Goal: Check status: Check status

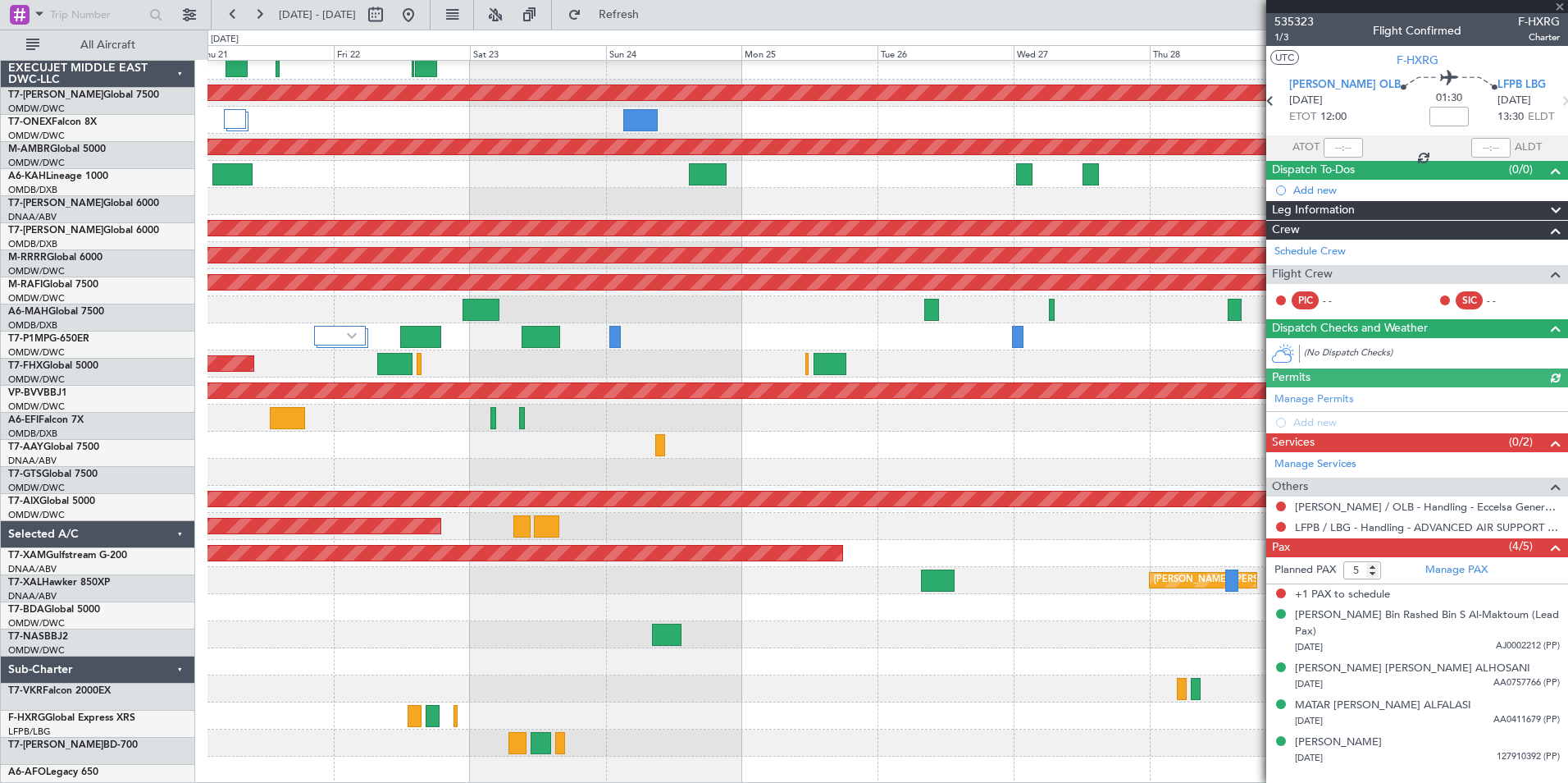
scroll to position [63, 0]
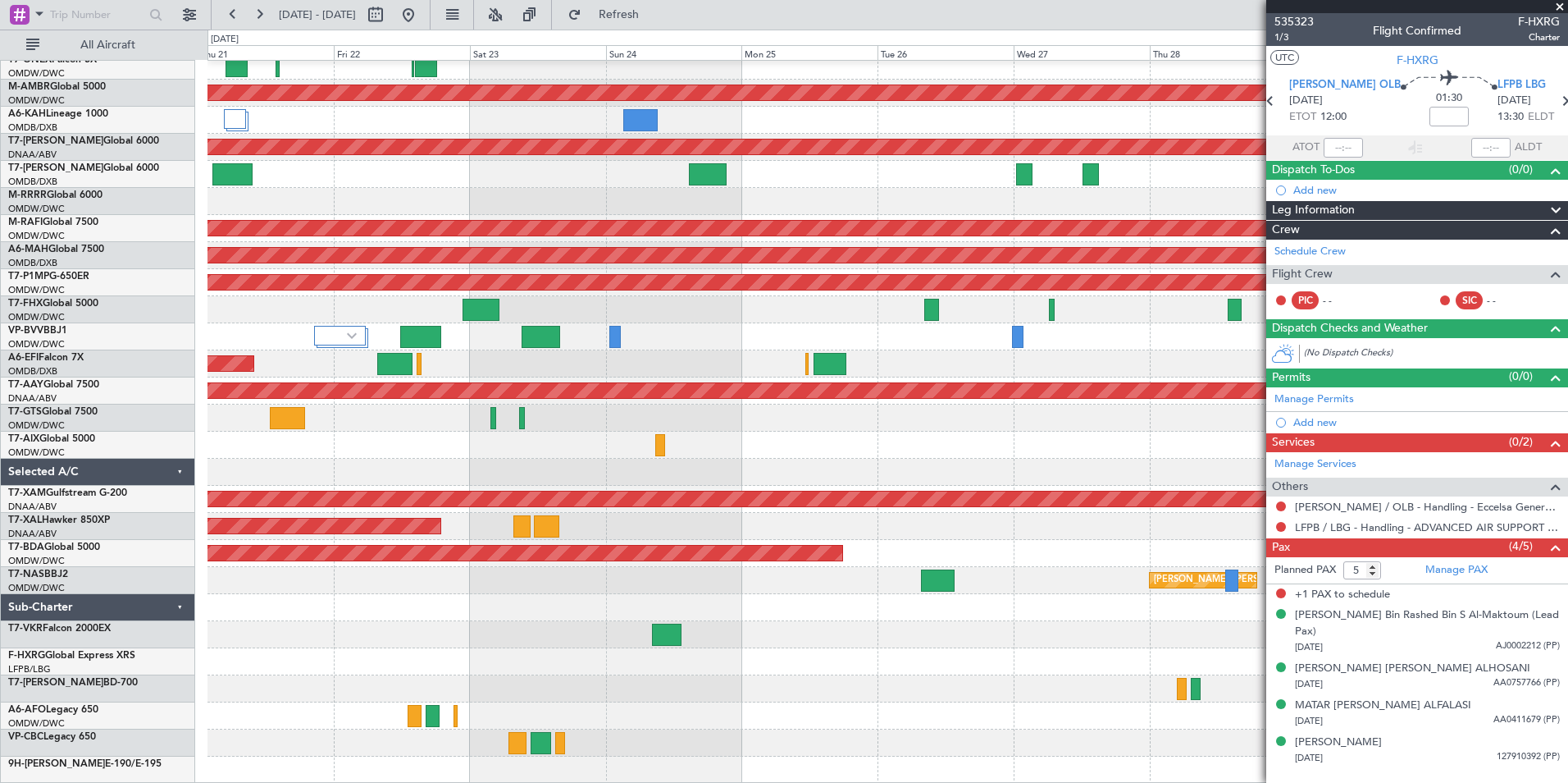
click at [1560, 5] on span at bounding box center [1561, 7] width 17 height 15
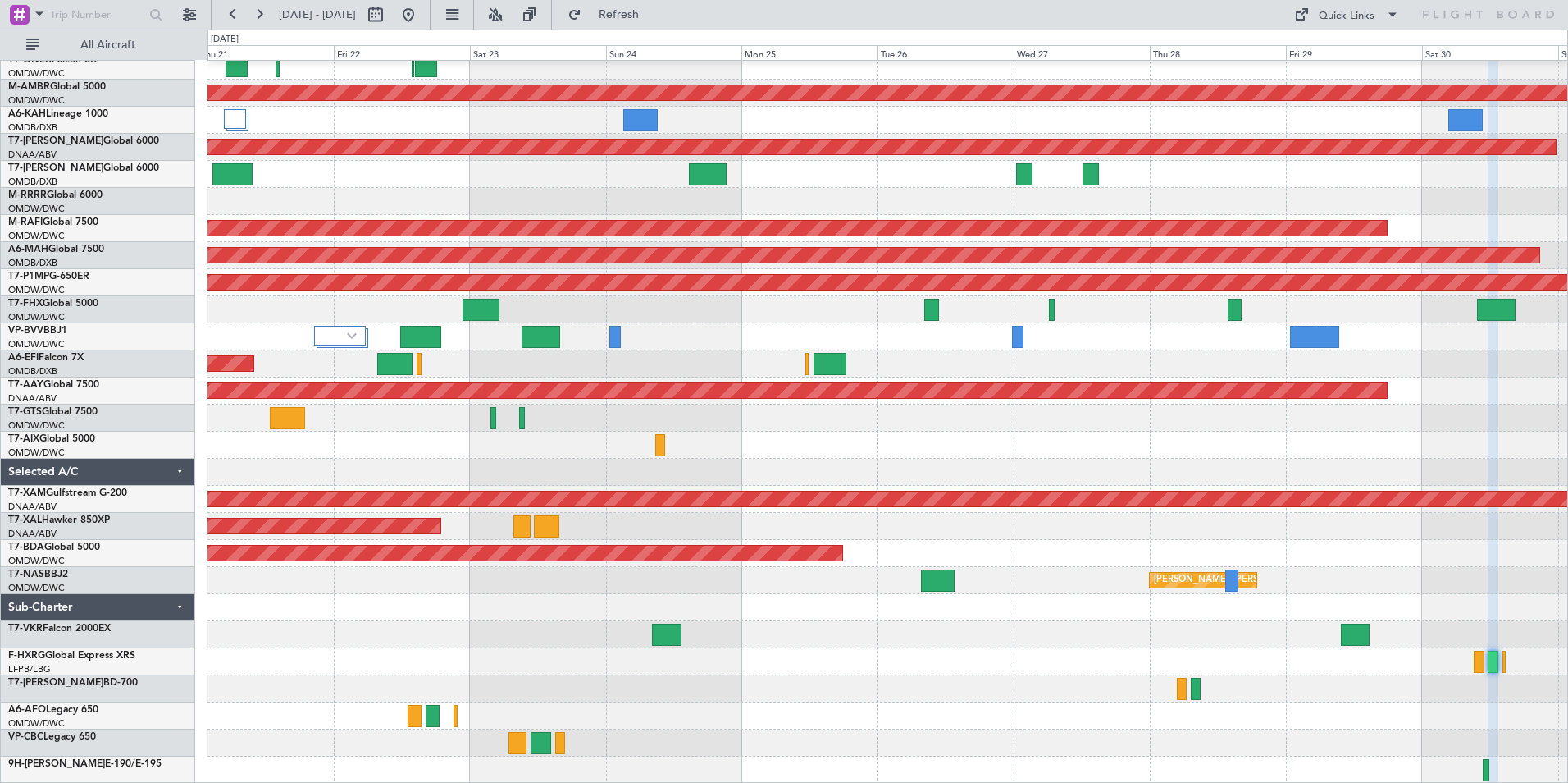
type input "0"
click at [421, 13] on button at bounding box center [408, 15] width 26 height 26
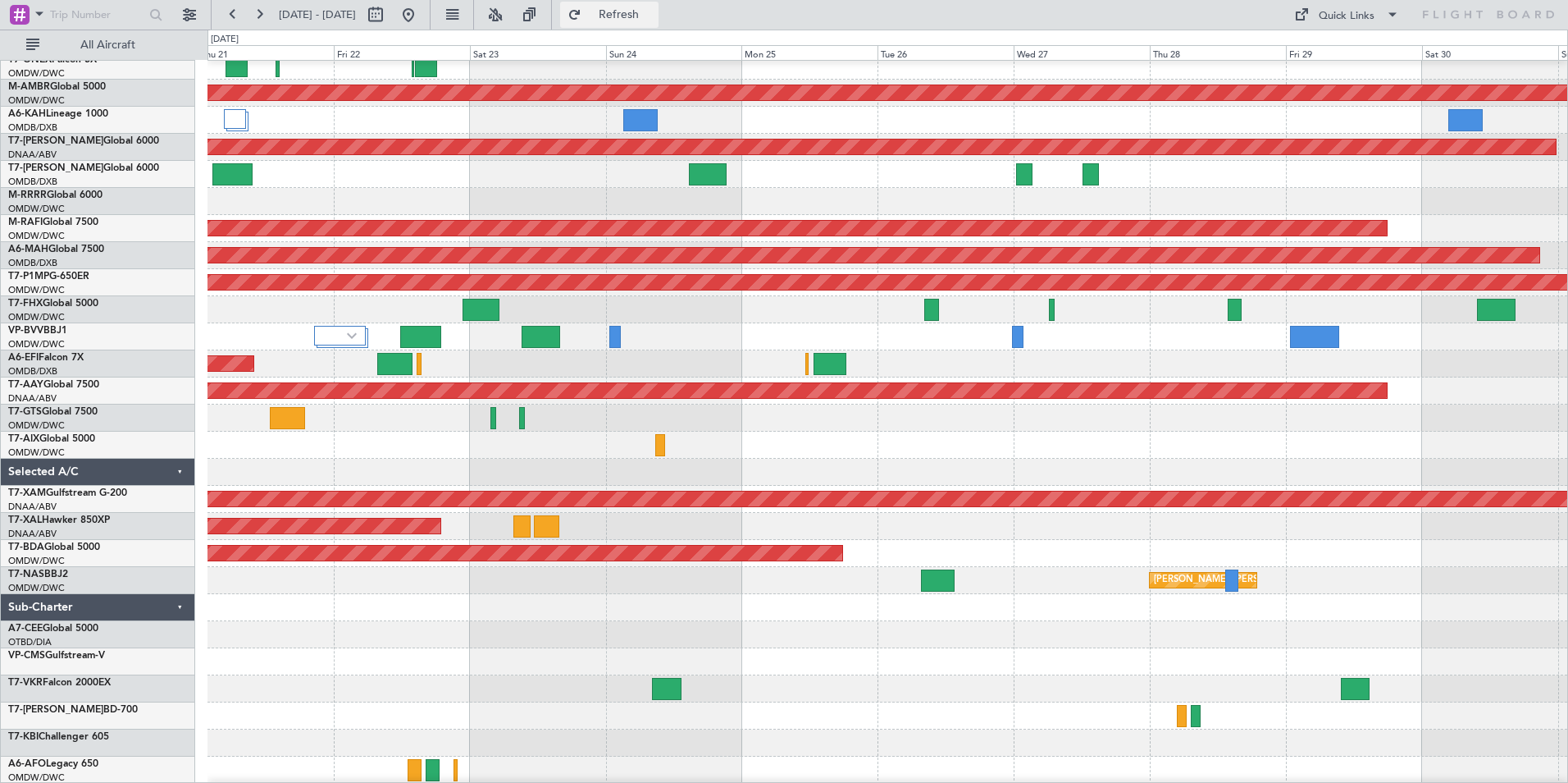
click at [654, 16] on span "Refresh" at bounding box center [619, 15] width 69 height 11
click at [421, 21] on button at bounding box center [408, 15] width 26 height 26
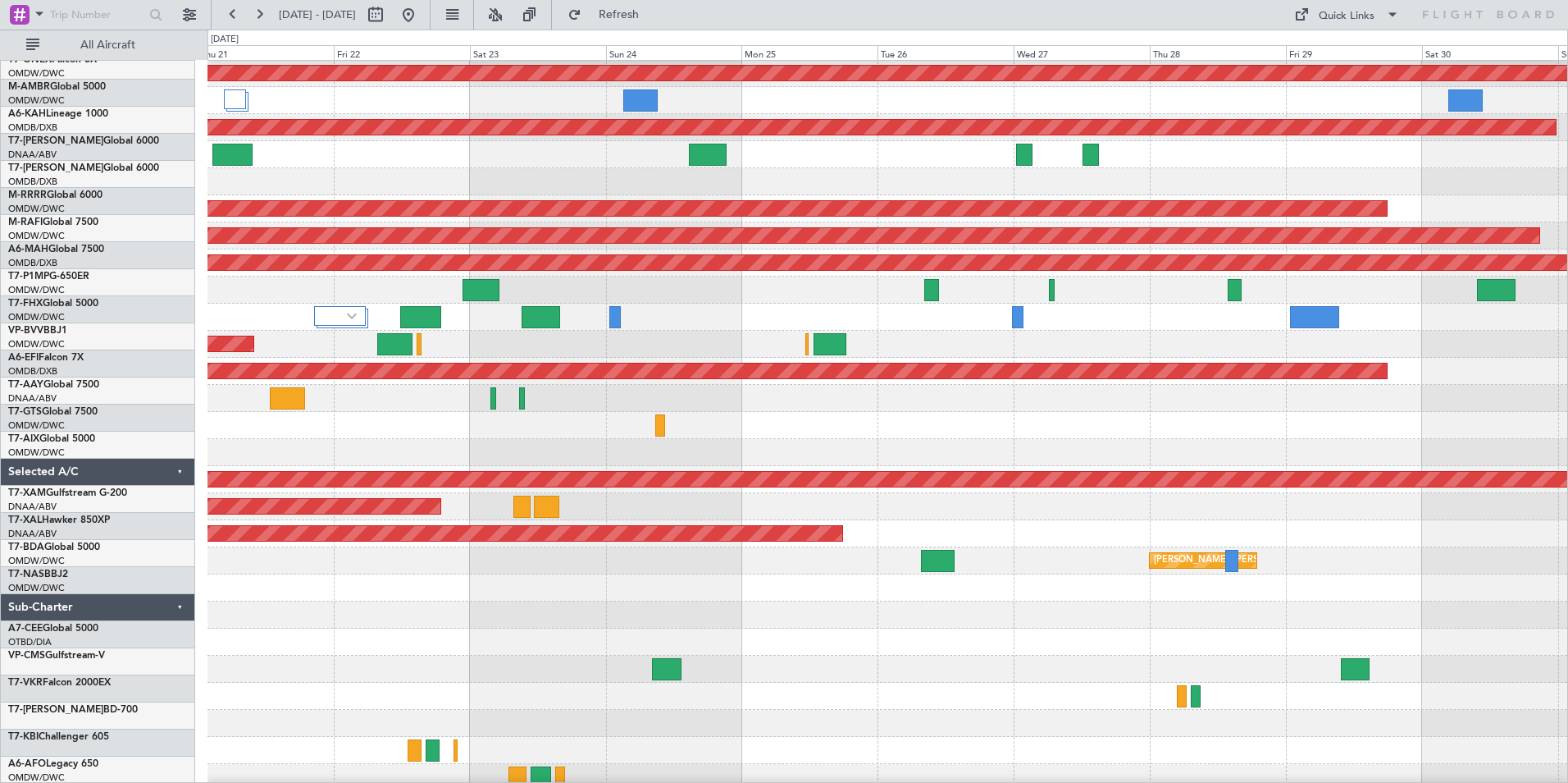
scroll to position [116, 0]
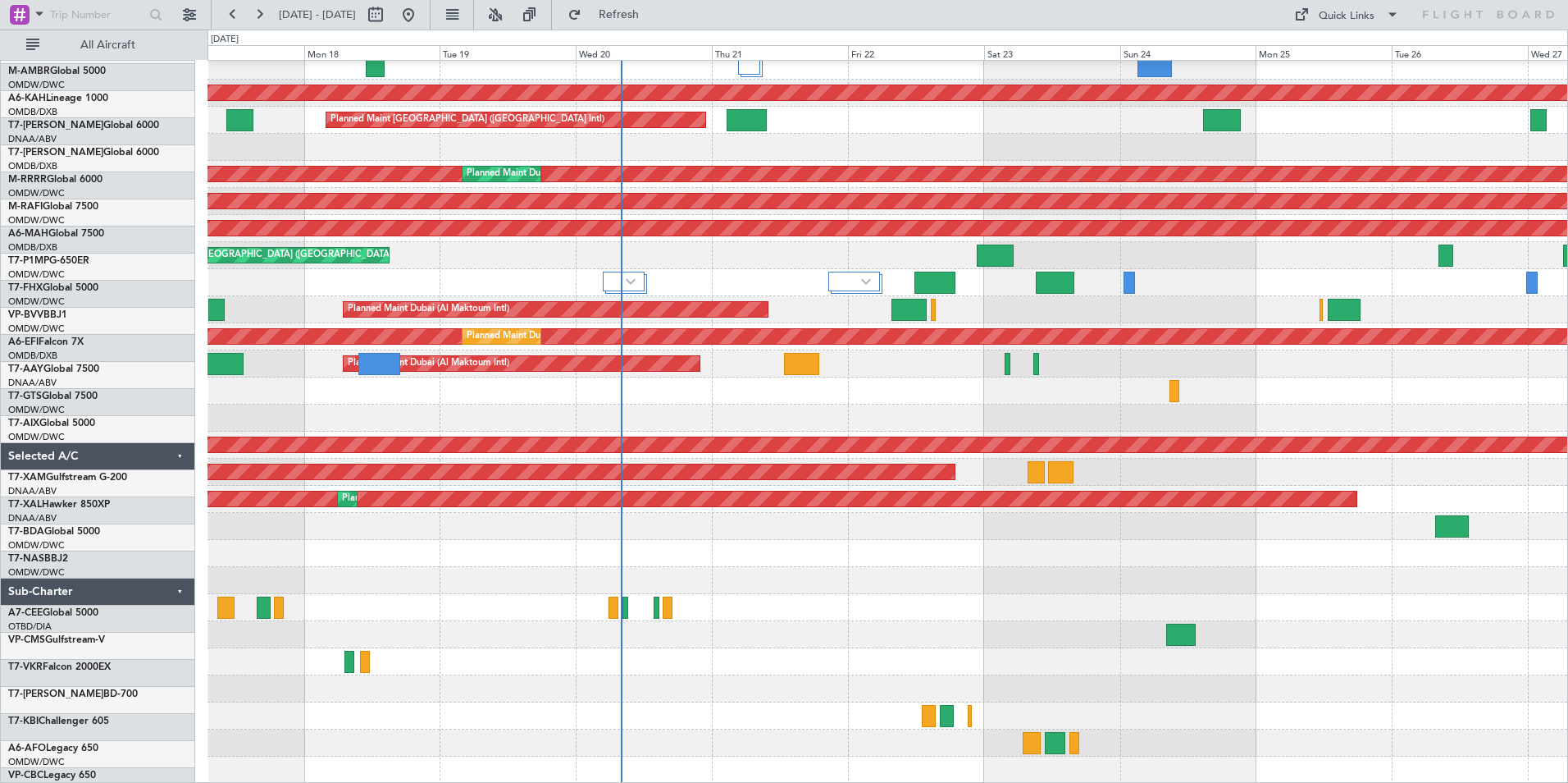
scroll to position [116, 0]
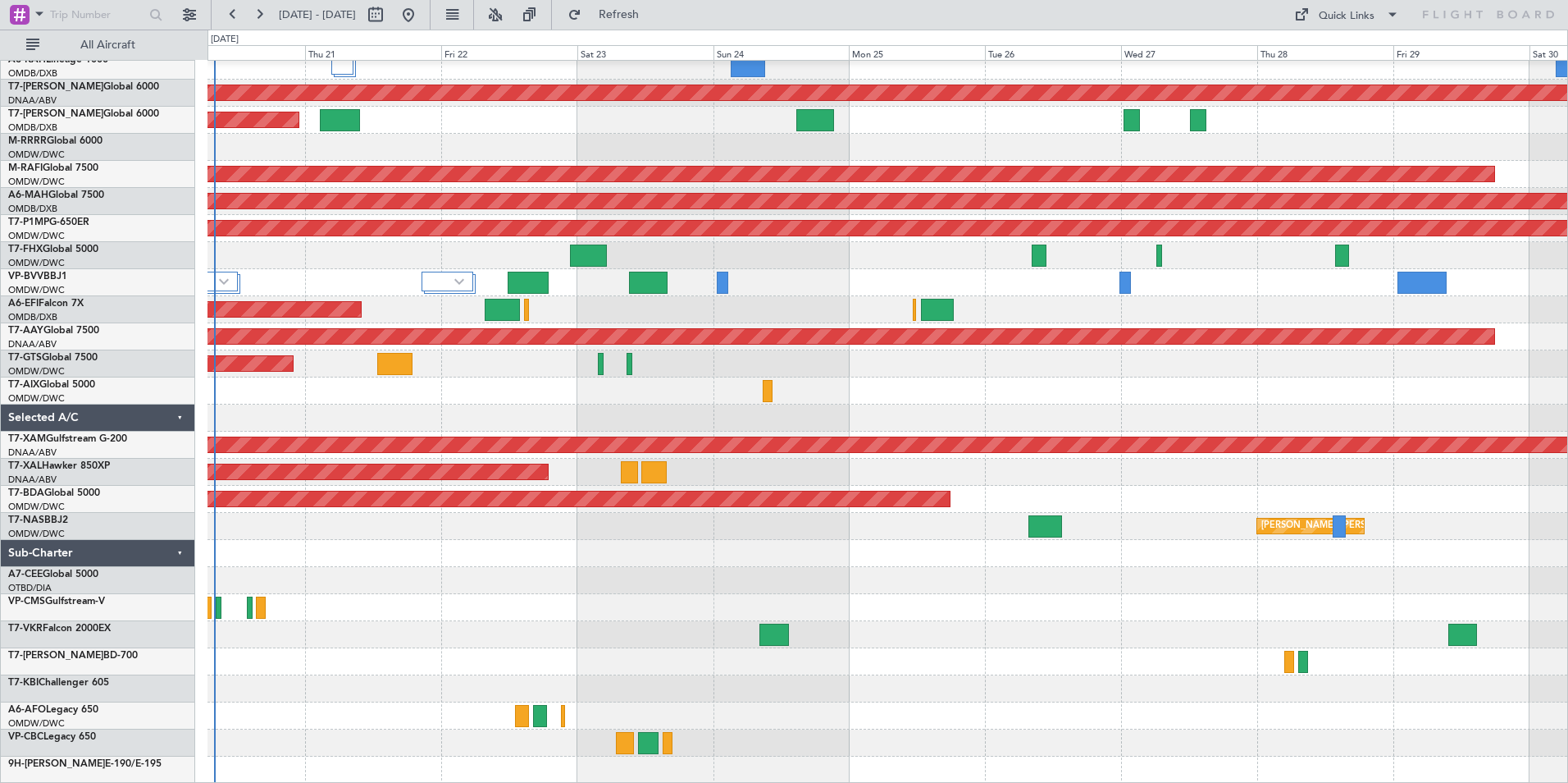
click at [510, 410] on div "Planned Maint Dubai (Al Maktoum Intl) Planned Maint Dubai (Al Maktoum Intl) Unp…" at bounding box center [887, 363] width 1360 height 839
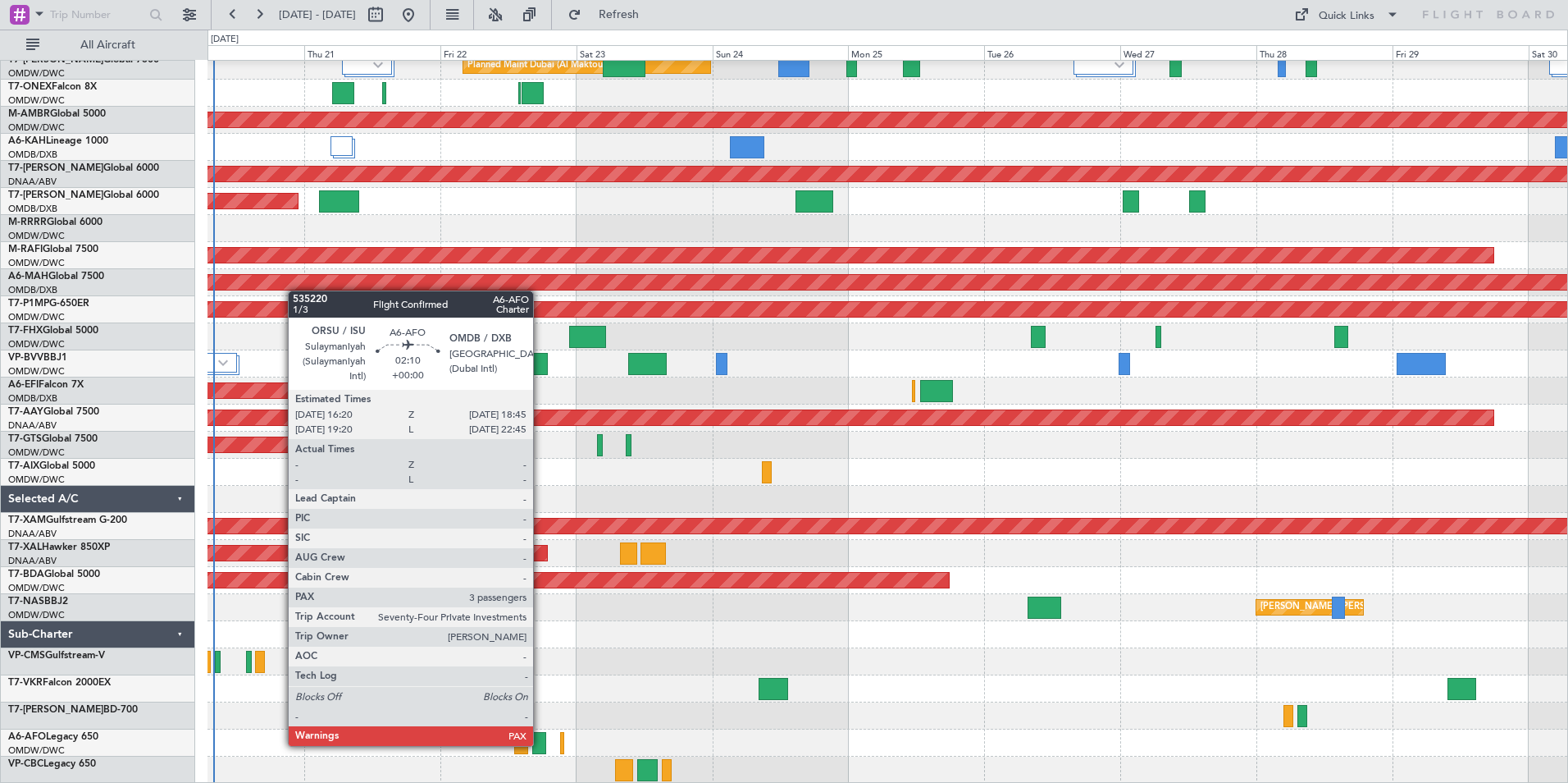
click at [540, 744] on div at bounding box center [539, 743] width 14 height 22
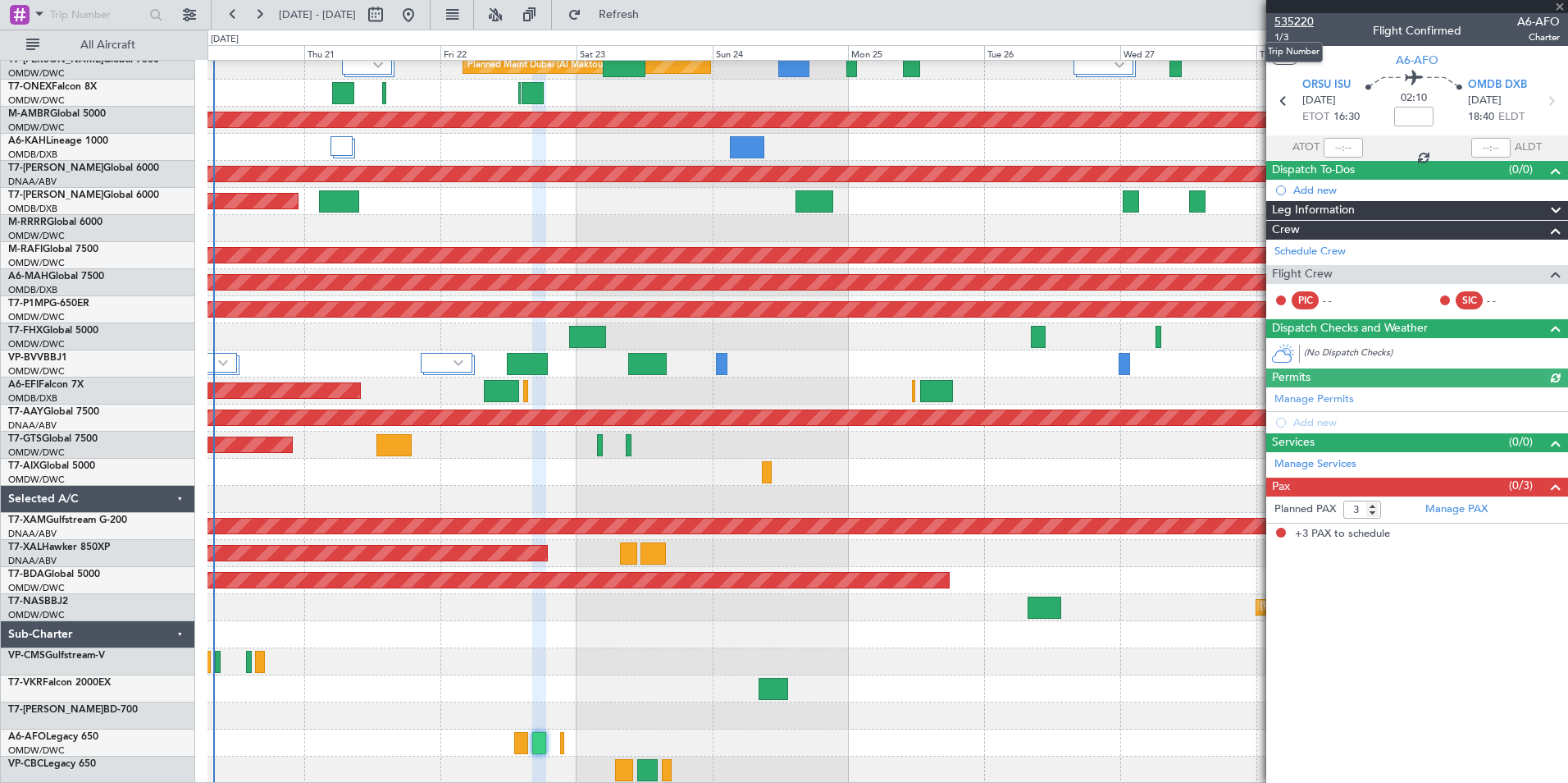
click at [1303, 14] on span "535220" at bounding box center [1294, 21] width 40 height 18
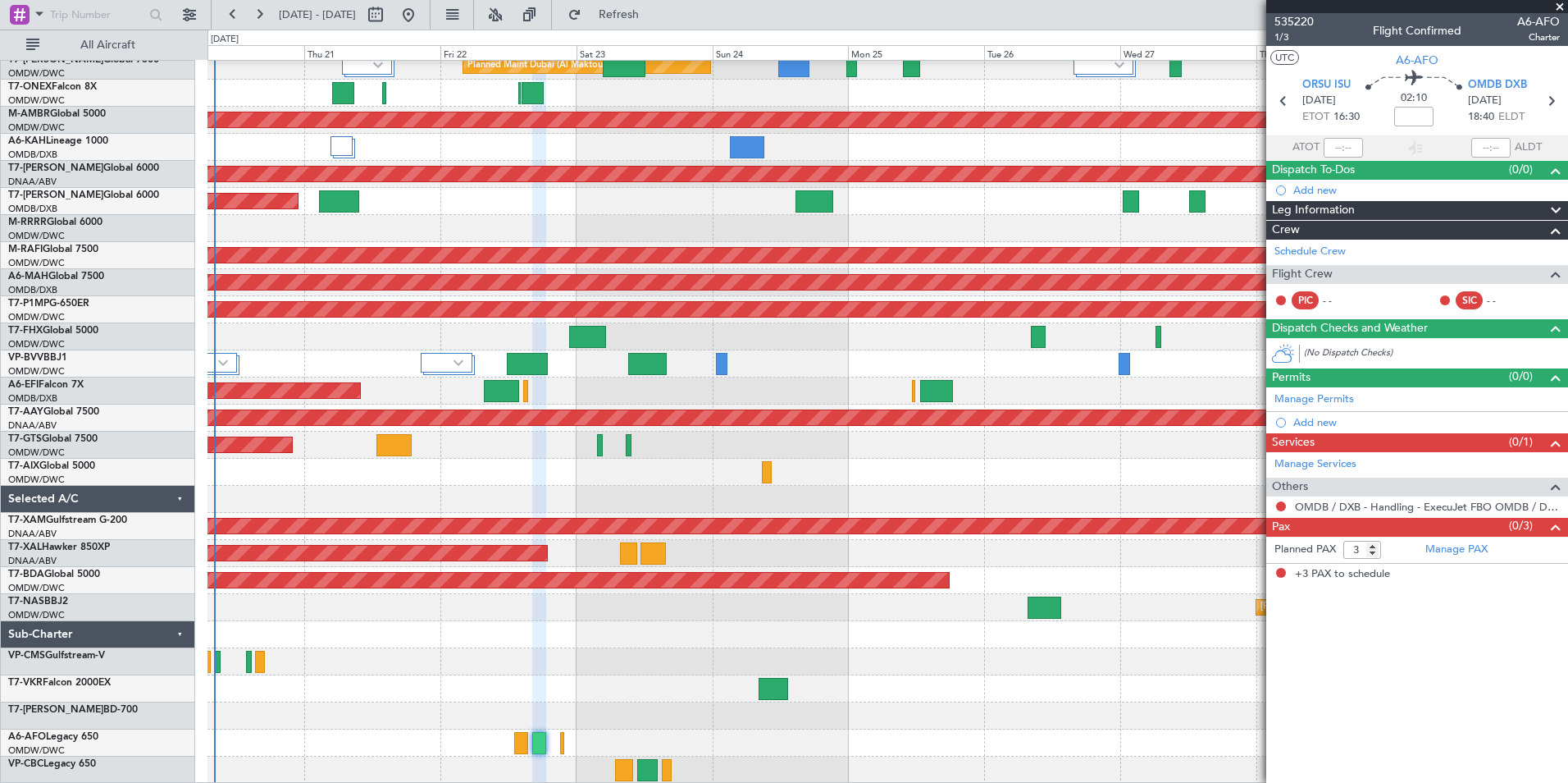
click at [1558, 4] on span at bounding box center [1561, 7] width 17 height 15
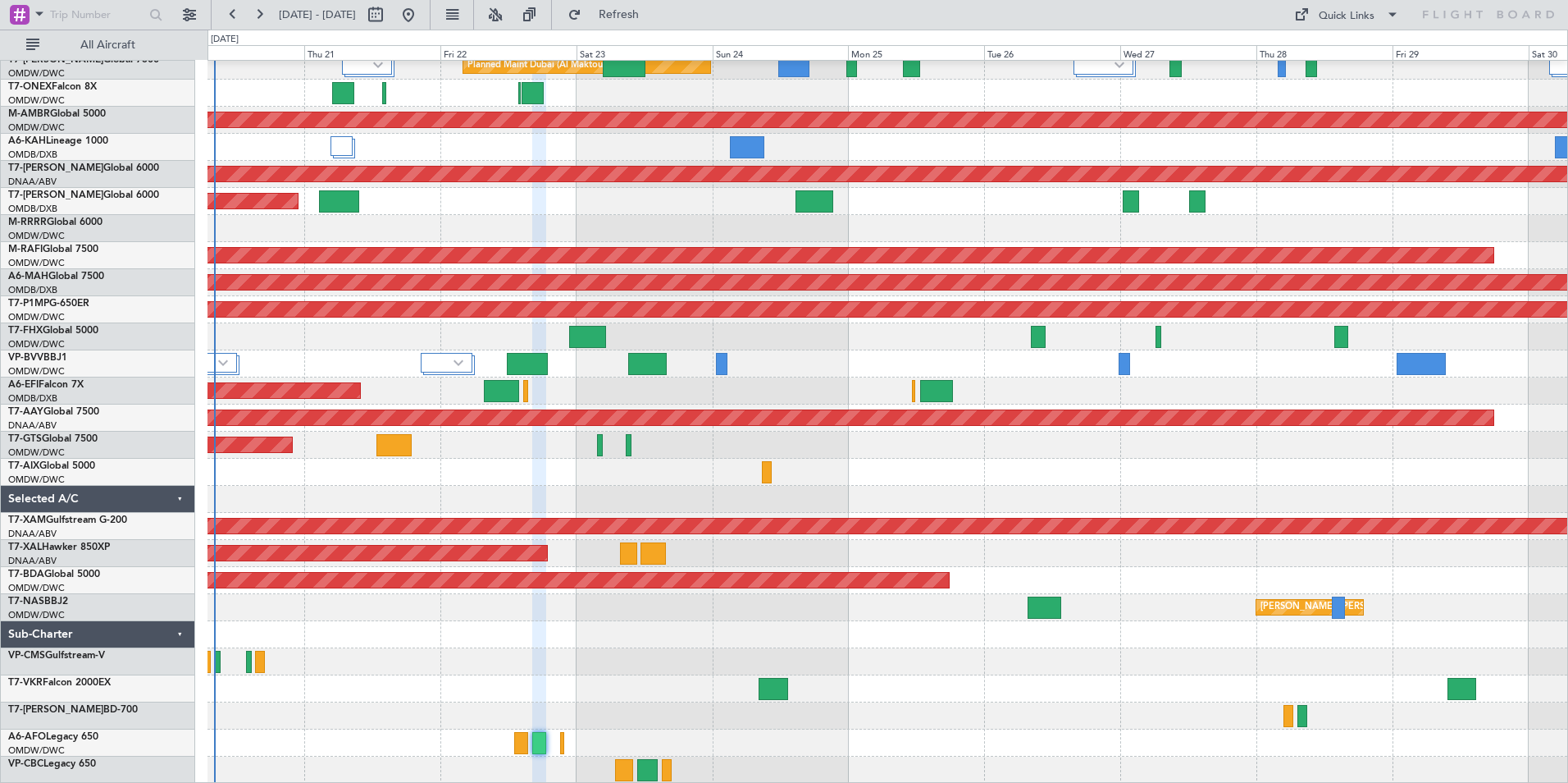
type input "0"
click at [626, 12] on button "Refresh" at bounding box center [609, 15] width 99 height 26
